Goal: Contribute content

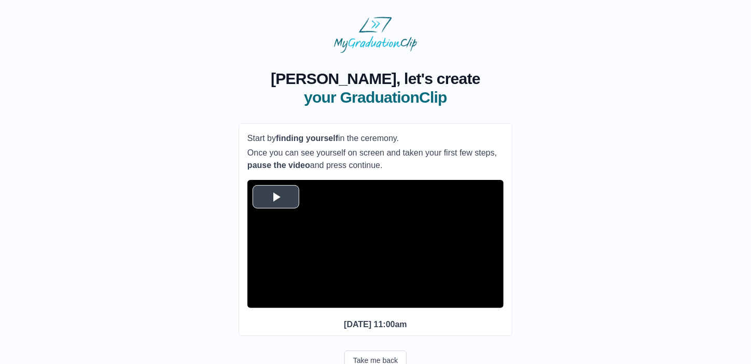
click at [276, 197] on span "Video Player" at bounding box center [276, 197] width 0 height 0
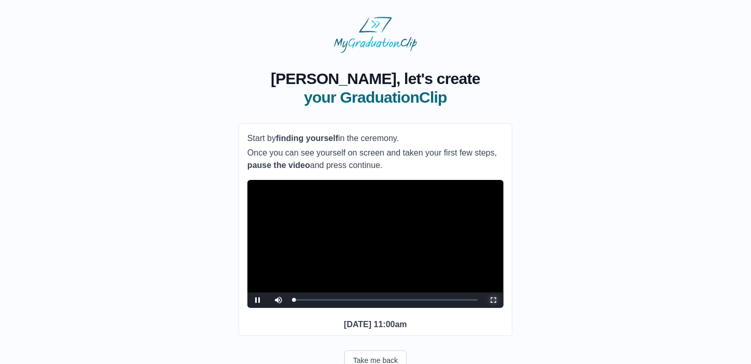
click at [494, 300] on span "Video Player" at bounding box center [494, 300] width 0 height 0
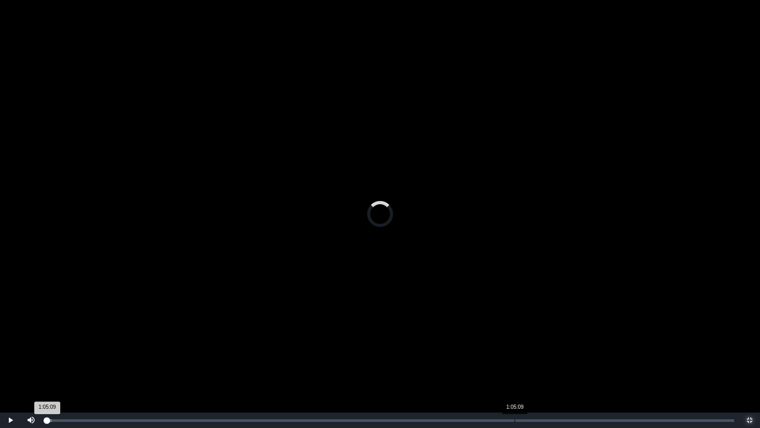
click at [514, 364] on div "Loaded : 0% 1:05:09 1:05:09 Progress : 0%" at bounding box center [390, 420] width 697 height 16
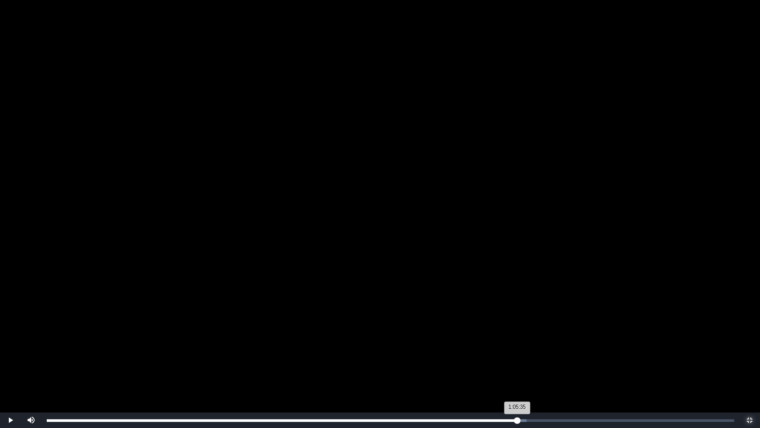
click at [517, 364] on div "1:05:35 Progress : 0%" at bounding box center [282, 420] width 470 height 3
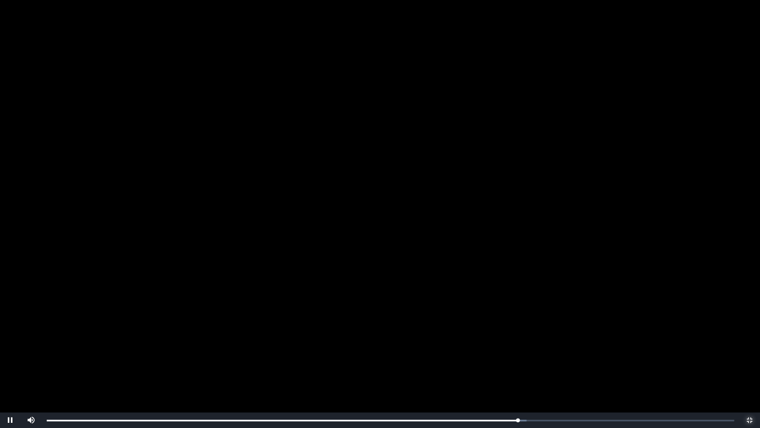
click at [749, 364] on span "Video Player" at bounding box center [749, 420] width 0 height 0
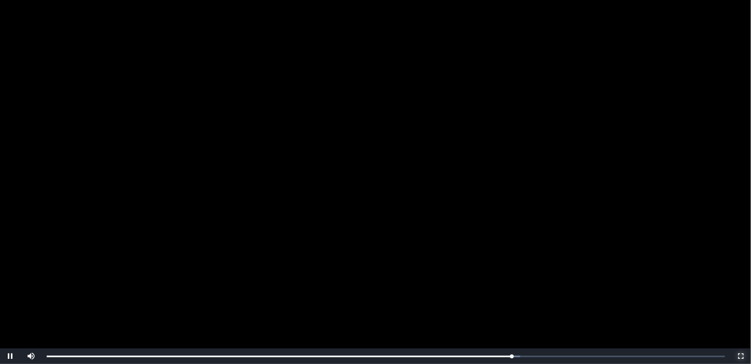
scroll to position [83, 0]
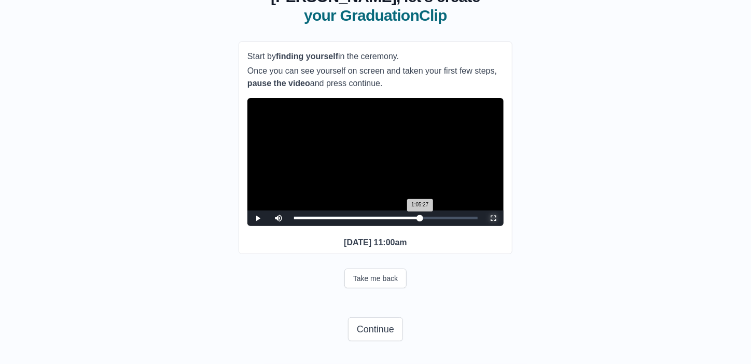
click at [420, 220] on div "1:05:27 Progress : 0%" at bounding box center [357, 218] width 126 height 3
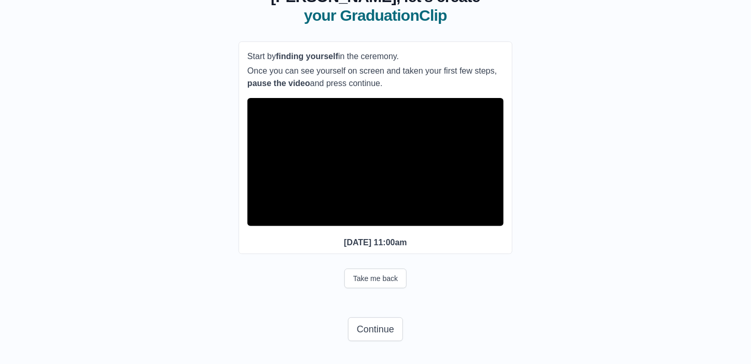
click at [466, 289] on div "Take me back" at bounding box center [376, 279] width 274 height 20
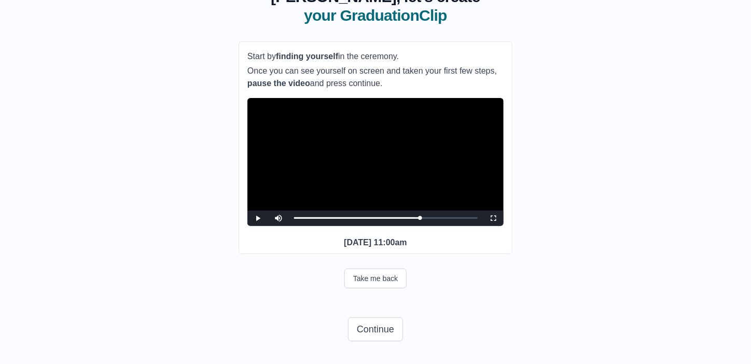
click at [389, 173] on video "Video Player" at bounding box center [376, 162] width 256 height 128
click at [378, 338] on button "Continue" at bounding box center [375, 330] width 55 height 24
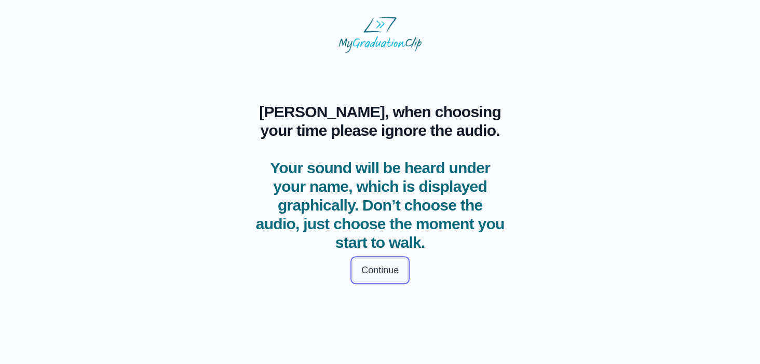
click at [387, 267] on button "Continue" at bounding box center [379, 270] width 55 height 24
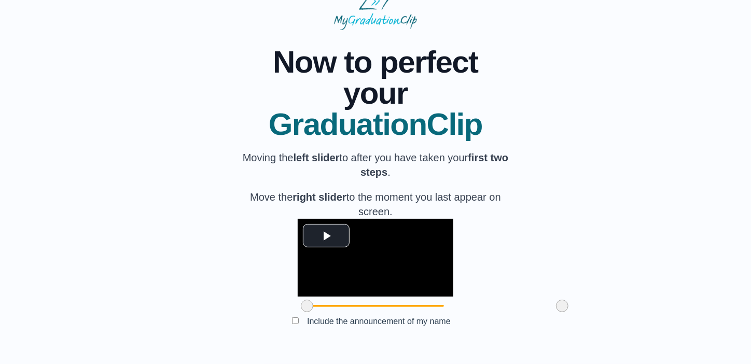
scroll to position [99, 0]
click at [326, 236] on span "Video Player" at bounding box center [326, 236] width 0 height 0
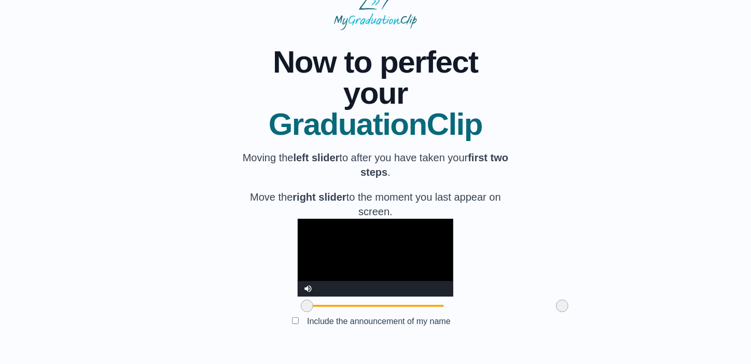
click at [375, 226] on video "Video Player" at bounding box center [376, 258] width 156 height 78
drag, startPoint x: 245, startPoint y: 306, endPoint x: 287, endPoint y: 304, distance: 41.5
click at [343, 304] on span at bounding box center [349, 306] width 12 height 12
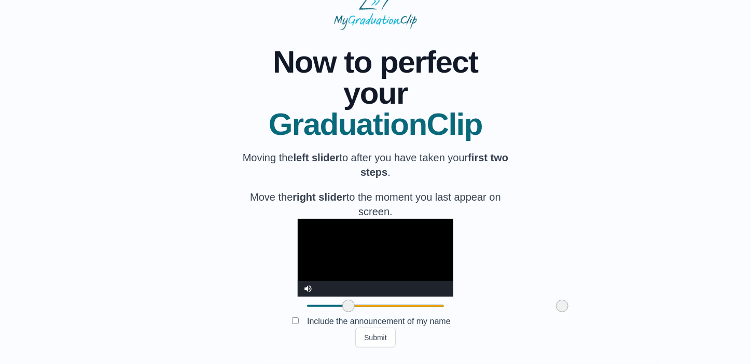
drag, startPoint x: 503, startPoint y: 306, endPoint x: 516, endPoint y: 305, distance: 13.0
click at [516, 305] on div "**********" at bounding box center [376, 189] width 718 height 318
click at [375, 337] on button "Submit" at bounding box center [375, 338] width 40 height 20
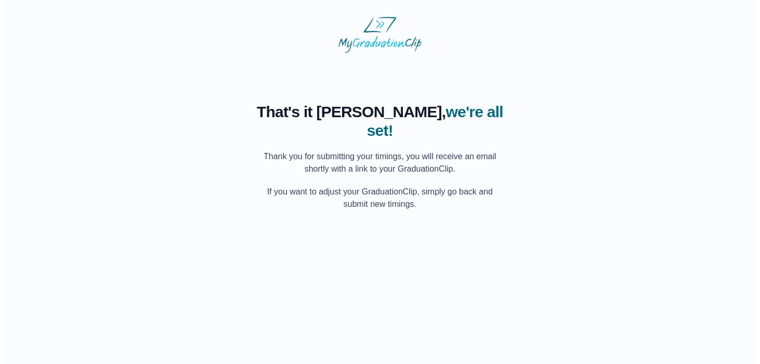
scroll to position [0, 0]
